Goal: Check status

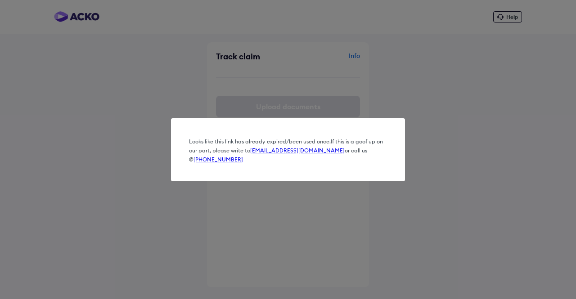
click at [302, 202] on div "Looks like this link has already expired/been used once. If this is a goof up o…" at bounding box center [288, 149] width 576 height 299
click at [405, 172] on div "Looks like this link has already expired/been used once. If this is a goof up o…" at bounding box center [288, 149] width 576 height 299
click at [271, 197] on div "Looks like this link has already expired/been used once. If this is a goof up o…" at bounding box center [288, 149] width 576 height 299
click at [266, 154] on link "[EMAIL_ADDRESS][DOMAIN_NAME]" at bounding box center [297, 150] width 95 height 7
click at [414, 122] on div "Looks like this link has already expired/been used once. If this is a goof up o…" at bounding box center [288, 149] width 576 height 299
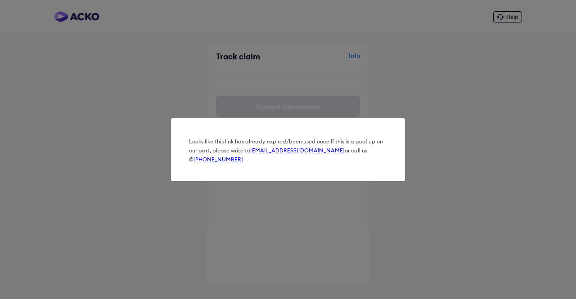
click at [460, 139] on div "Looks like this link has already expired/been used once. If this is a goof up o…" at bounding box center [288, 149] width 576 height 299
click at [422, 80] on div "Looks like this link has already expired/been used once. If this is a goof up o…" at bounding box center [288, 149] width 576 height 299
